Goal: Check status

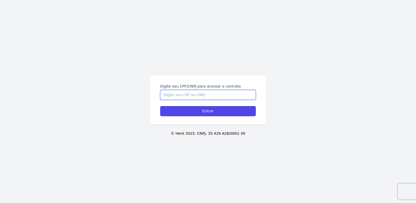
click at [216, 94] on input "Digite seu CPF/CNPJ para acessar o contrato" at bounding box center [208, 95] width 96 height 10
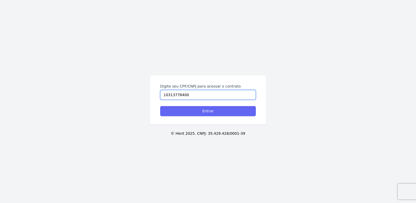
type input "10313778400"
click at [226, 112] on input "Entrar" at bounding box center [208, 111] width 96 height 10
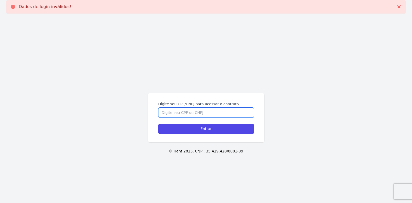
click at [193, 114] on input "Digite seu CPF/CNPJ para acessar o contrato" at bounding box center [206, 112] width 96 height 10
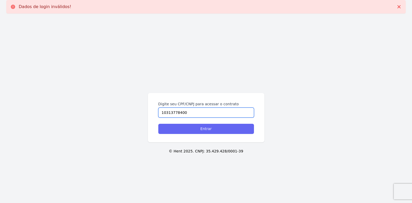
type input "10313778400"
click at [196, 129] on input "Entrar" at bounding box center [206, 129] width 96 height 10
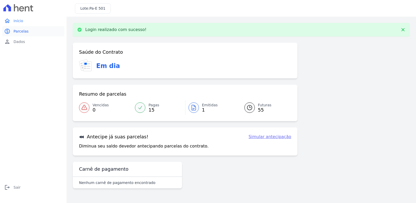
click at [26, 31] on span "Parcelas" at bounding box center [21, 31] width 15 height 5
